Goal: Navigation & Orientation: Find specific page/section

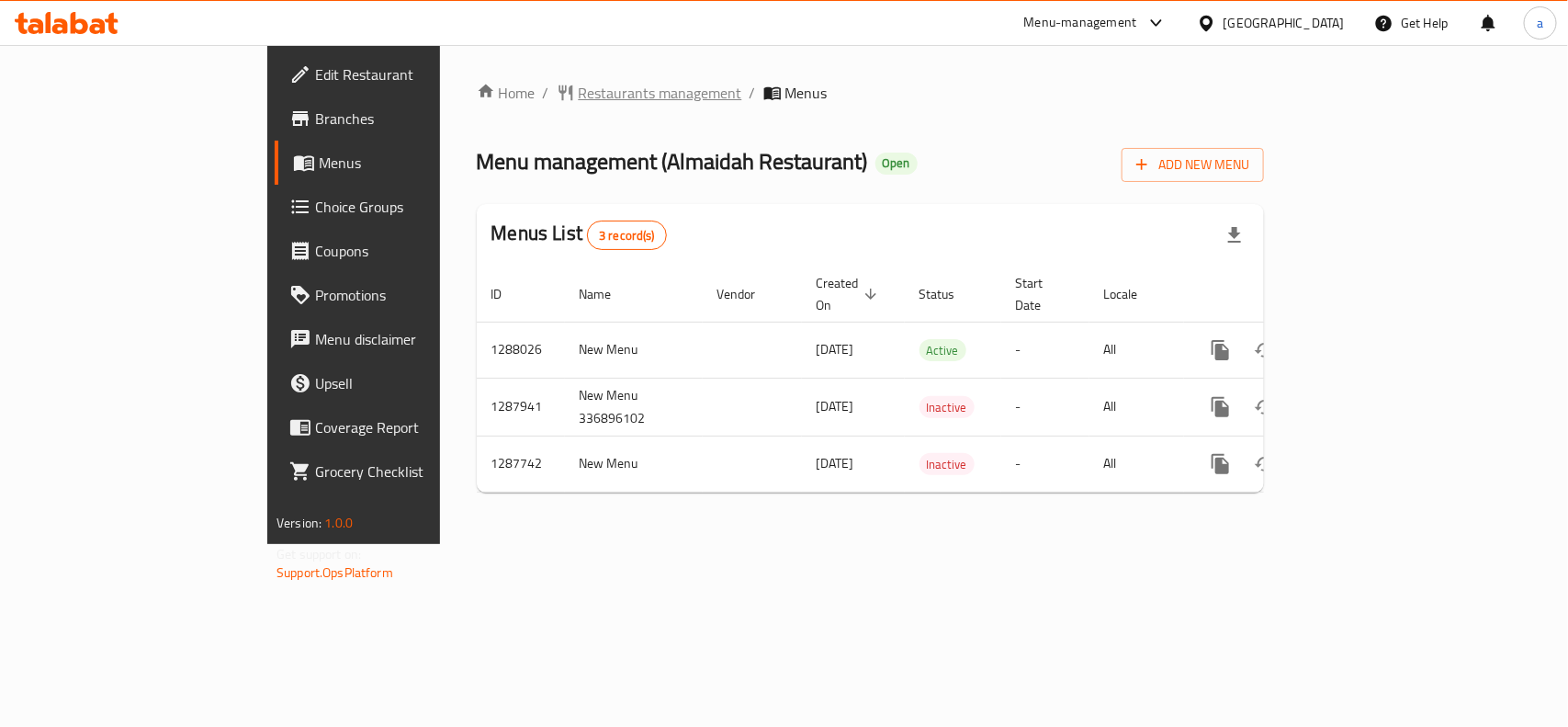
click at [579, 101] on span "Restaurants management" at bounding box center [660, 92] width 164 height 22
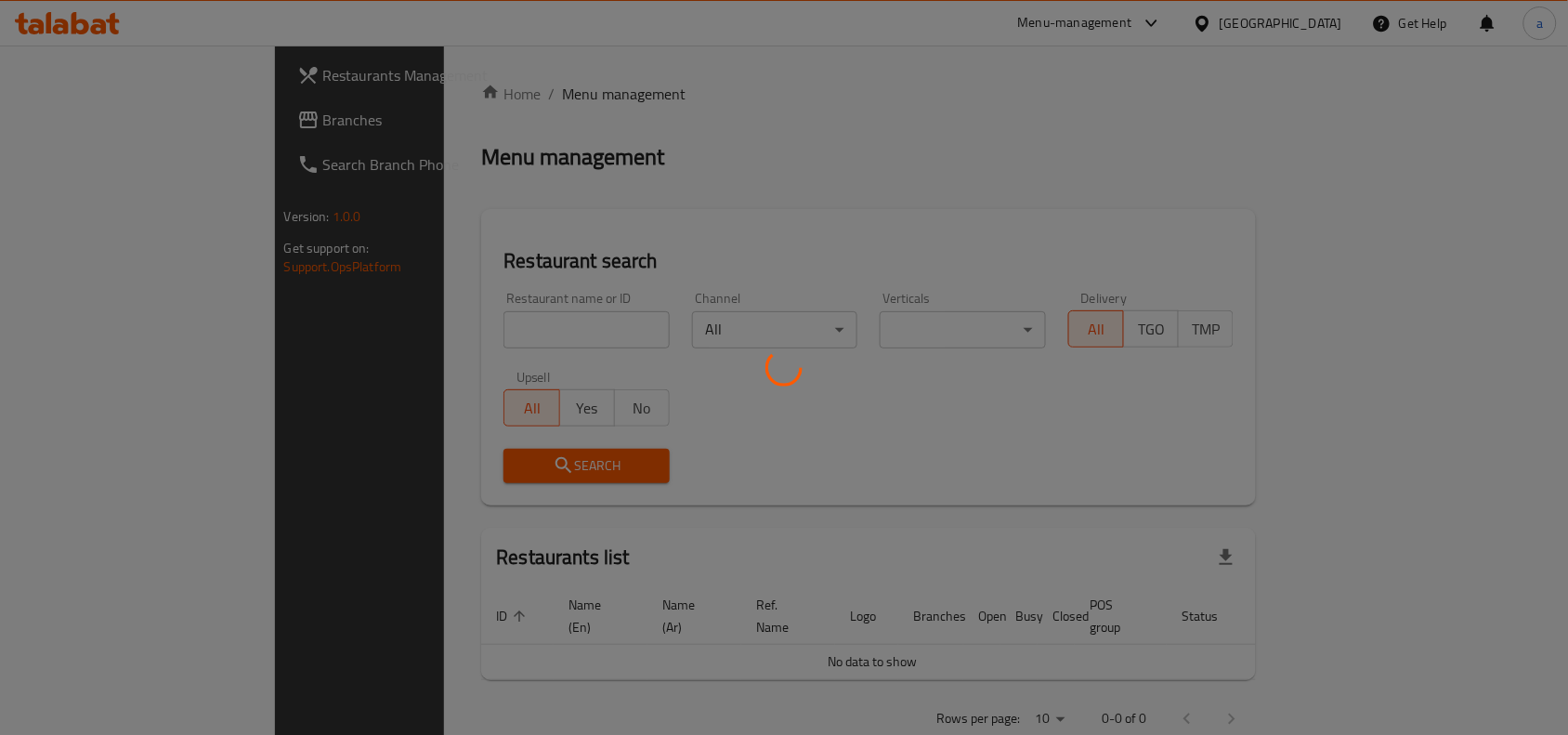
click at [127, 118] on div at bounding box center [784, 367] width 1568 height 735
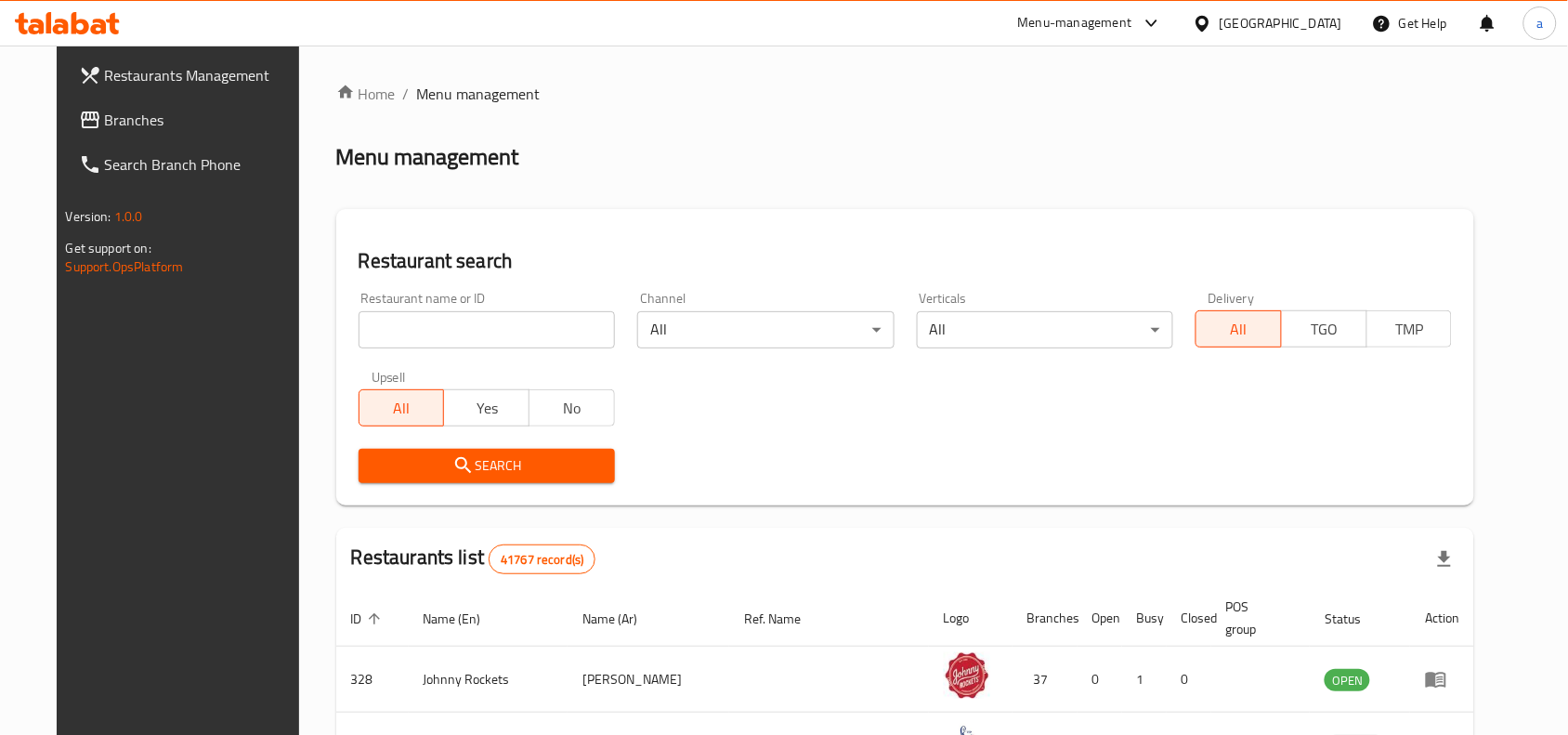
click at [137, 121] on span "Branches" at bounding box center [204, 119] width 199 height 23
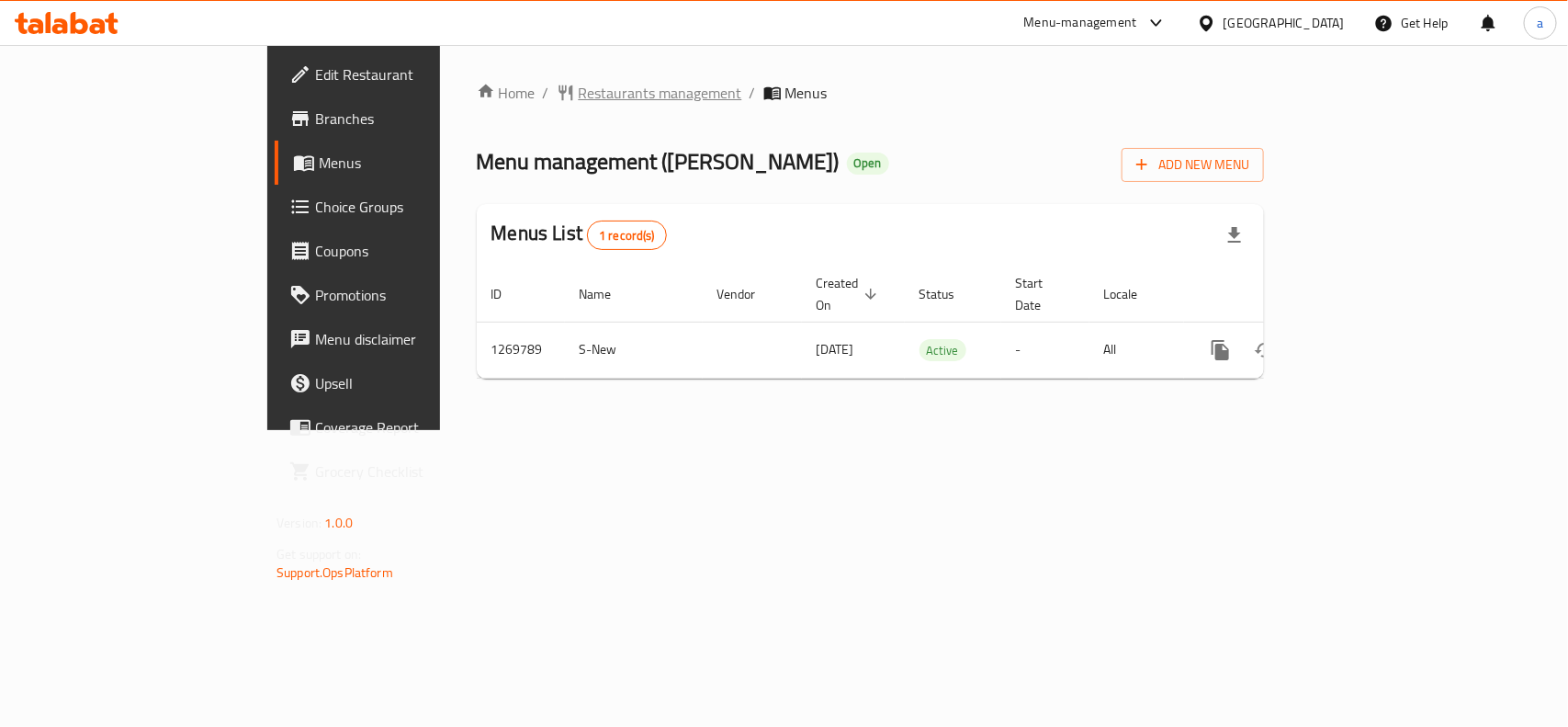
click at [579, 84] on span "Restaurants management" at bounding box center [660, 92] width 164 height 22
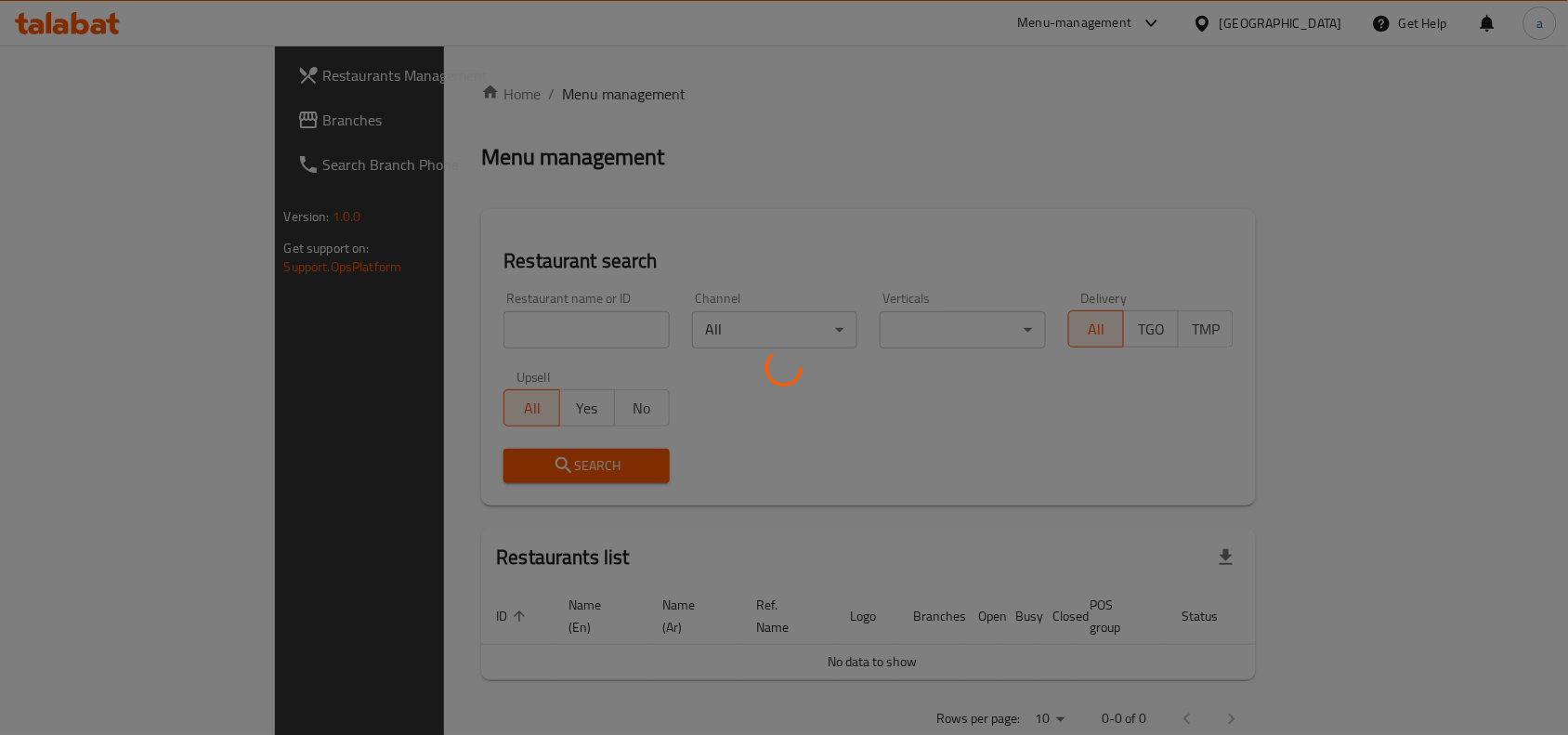
click at [156, 132] on div at bounding box center [784, 367] width 1568 height 735
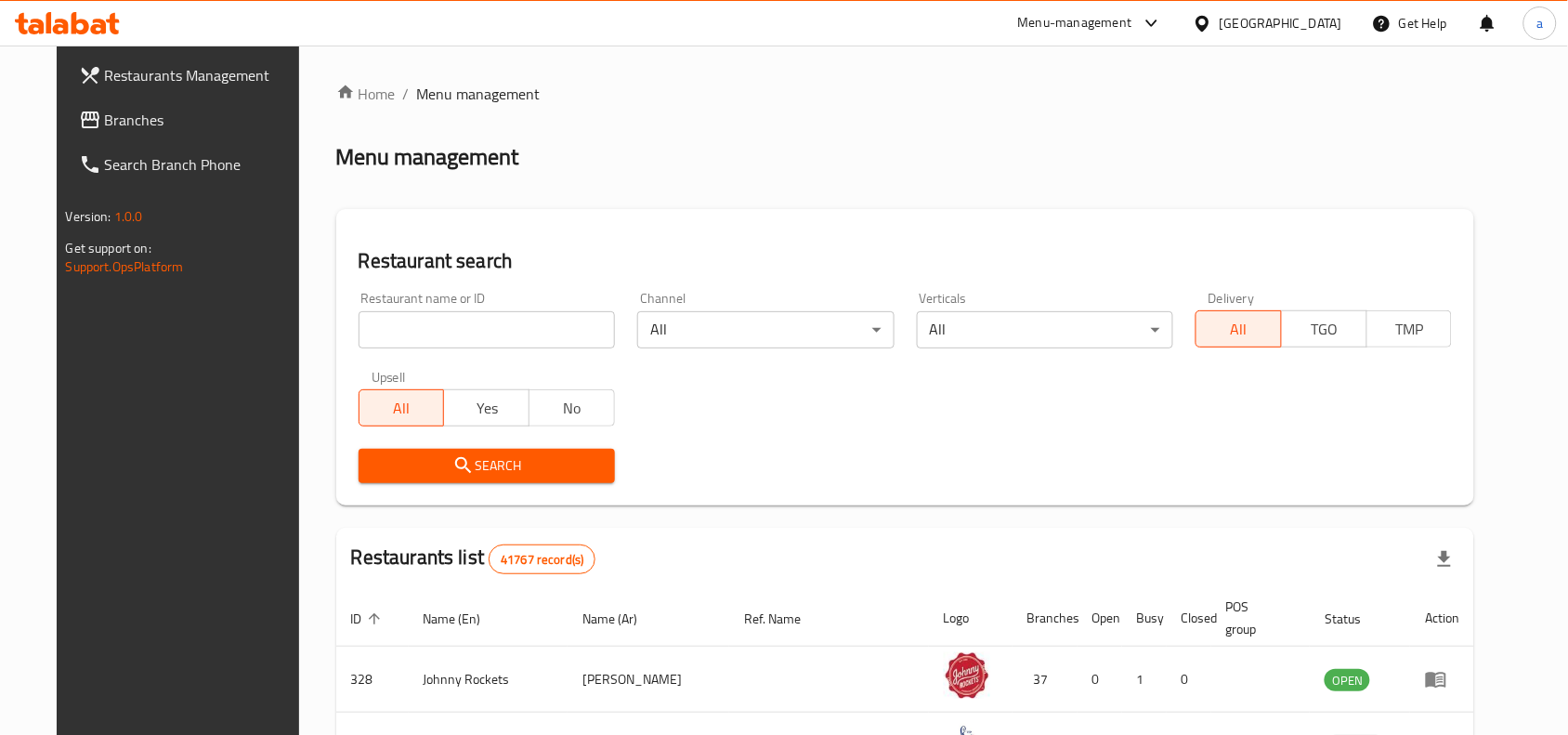
click at [152, 131] on link "Branches" at bounding box center [192, 120] width 254 height 45
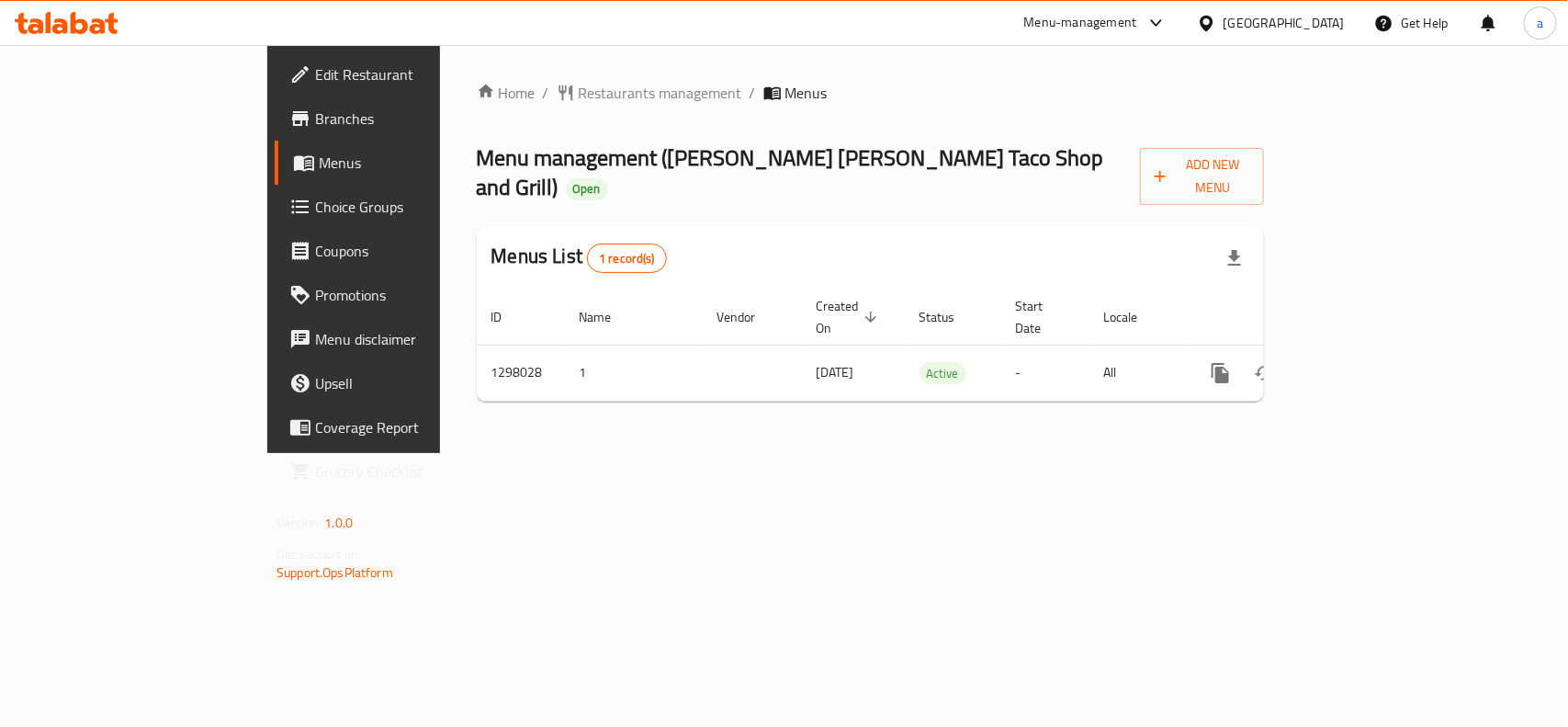
click at [967, 453] on div "Home / Restaurants management / Menus Menu management ( [PERSON_NAME] [PERSON_N…" at bounding box center [870, 249] width 860 height 408
click at [579, 99] on span "Restaurants management" at bounding box center [660, 92] width 164 height 22
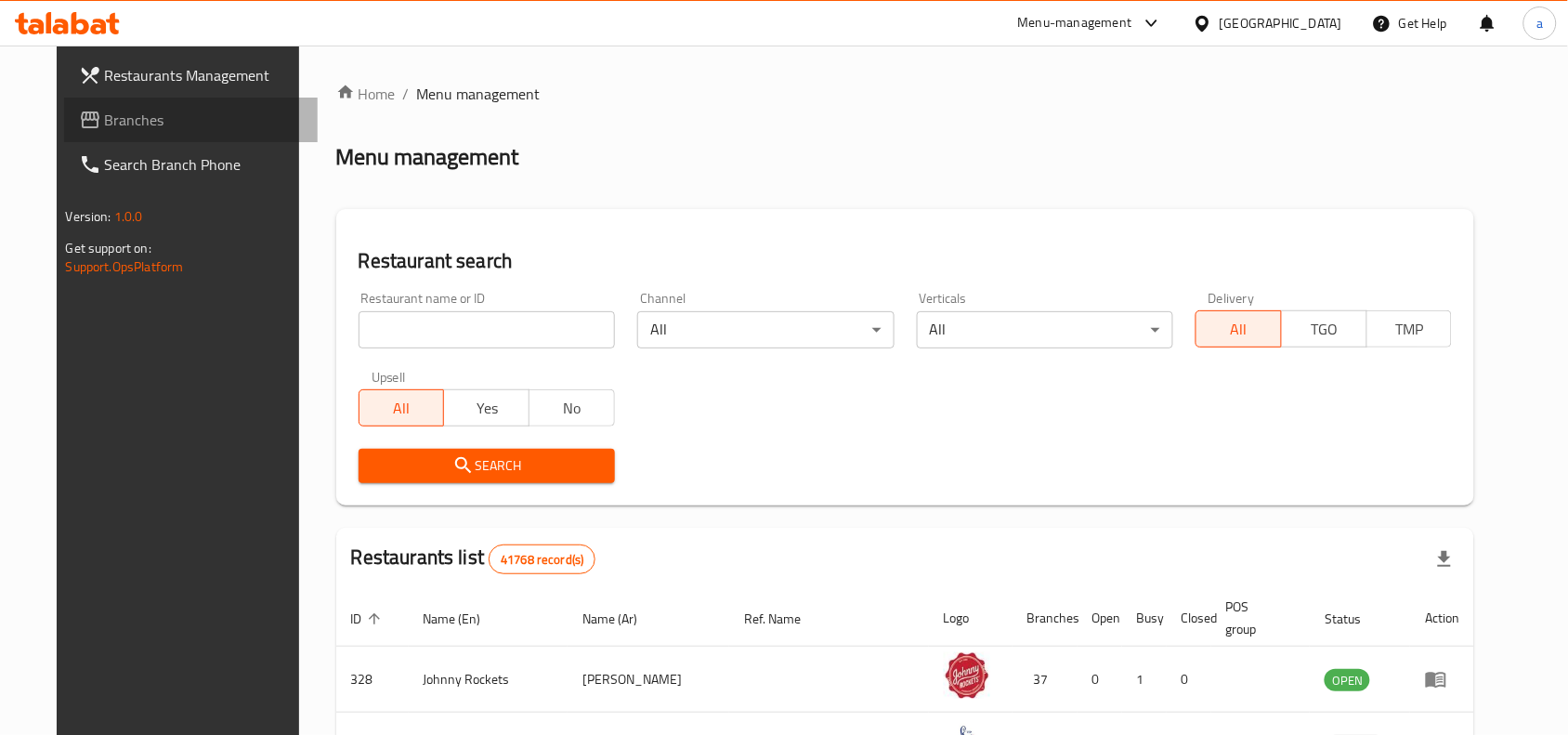
click at [137, 118] on span "Branches" at bounding box center [204, 119] width 199 height 23
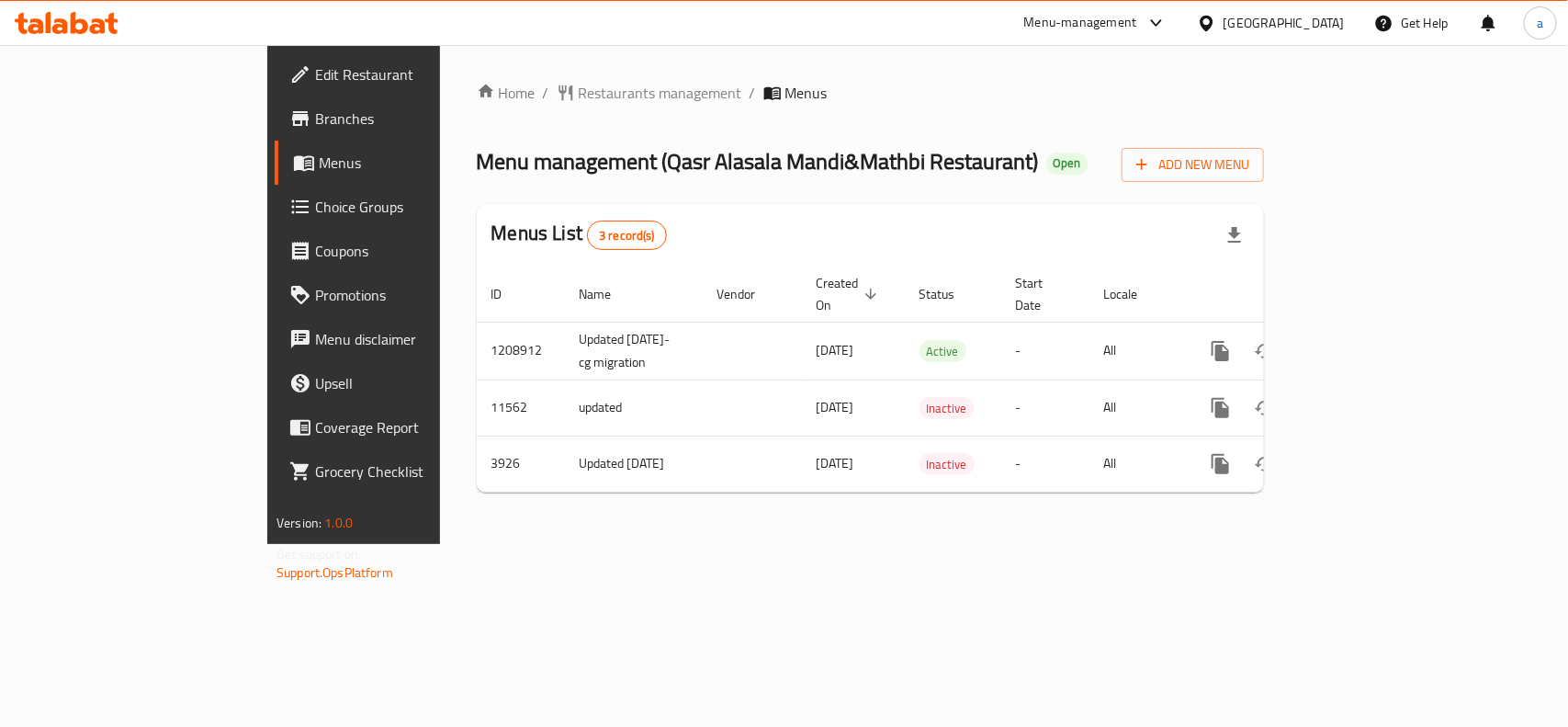
click at [462, 71] on div "Home / Restaurants management / Menus Menu management ( Qasr Alasala Mandi&Math…" at bounding box center [870, 294] width 860 height 499
click at [579, 82] on span "Restaurants management" at bounding box center [660, 92] width 164 height 22
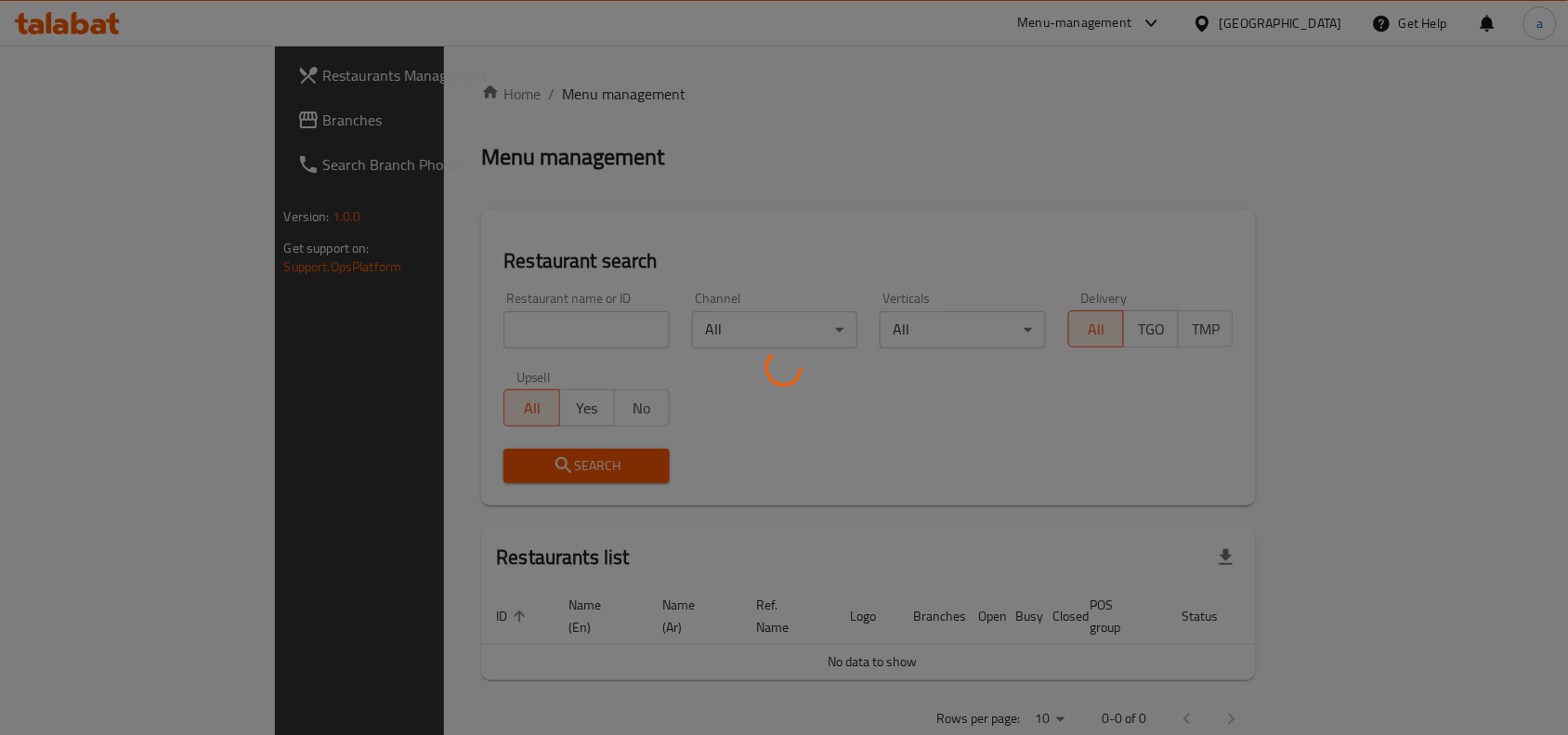
click at [434, 325] on div at bounding box center [784, 367] width 1568 height 735
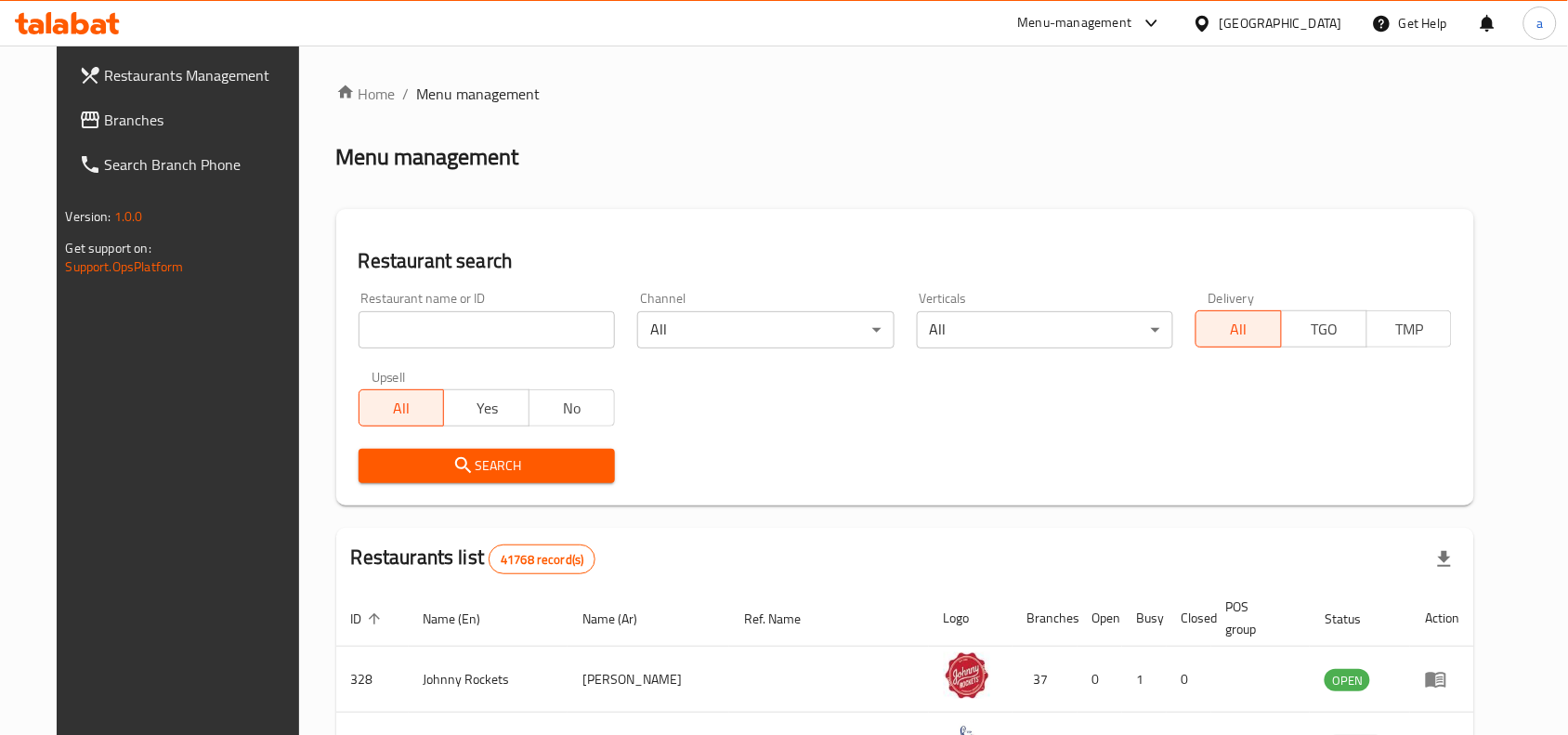
click at [437, 333] on input "search" at bounding box center [486, 330] width 256 height 37
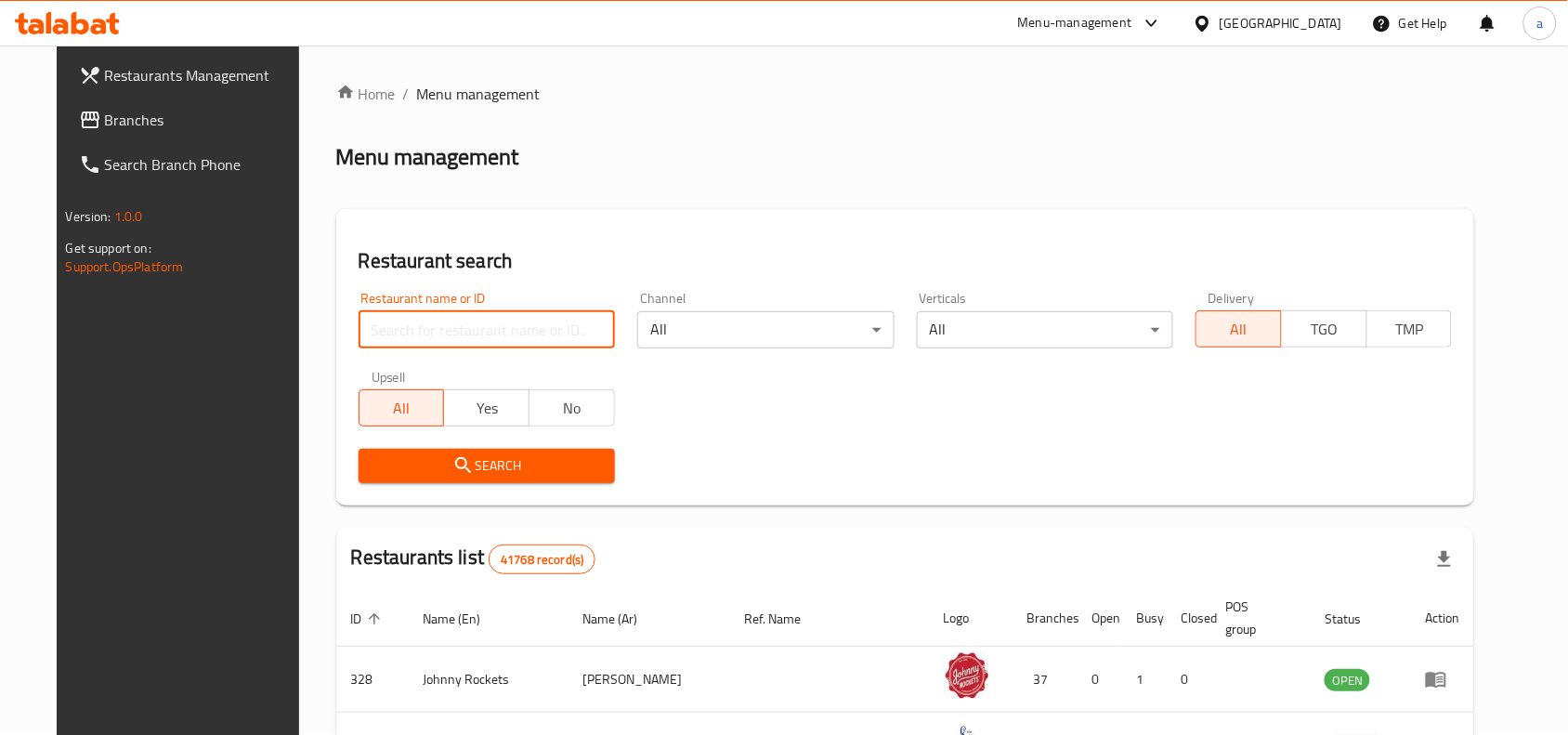
paste input "2536"
type input "2536"
click button "Search" at bounding box center [486, 466] width 256 height 34
